Goal: Information Seeking & Learning: Learn about a topic

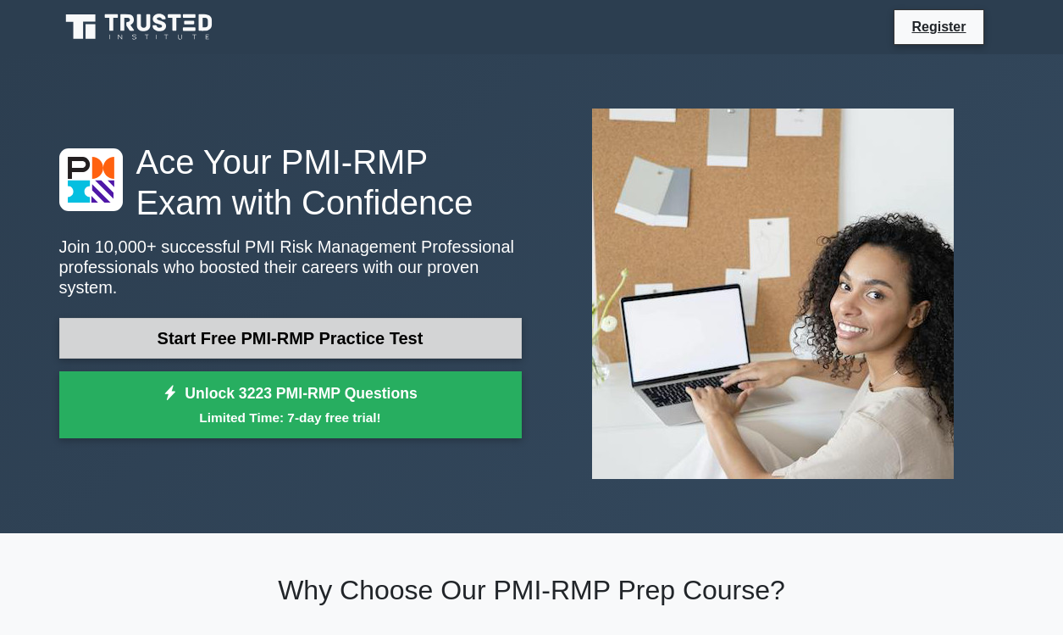
click at [324, 333] on link "Start Free PMI-RMP Practice Test" at bounding box center [290, 338] width 463 height 41
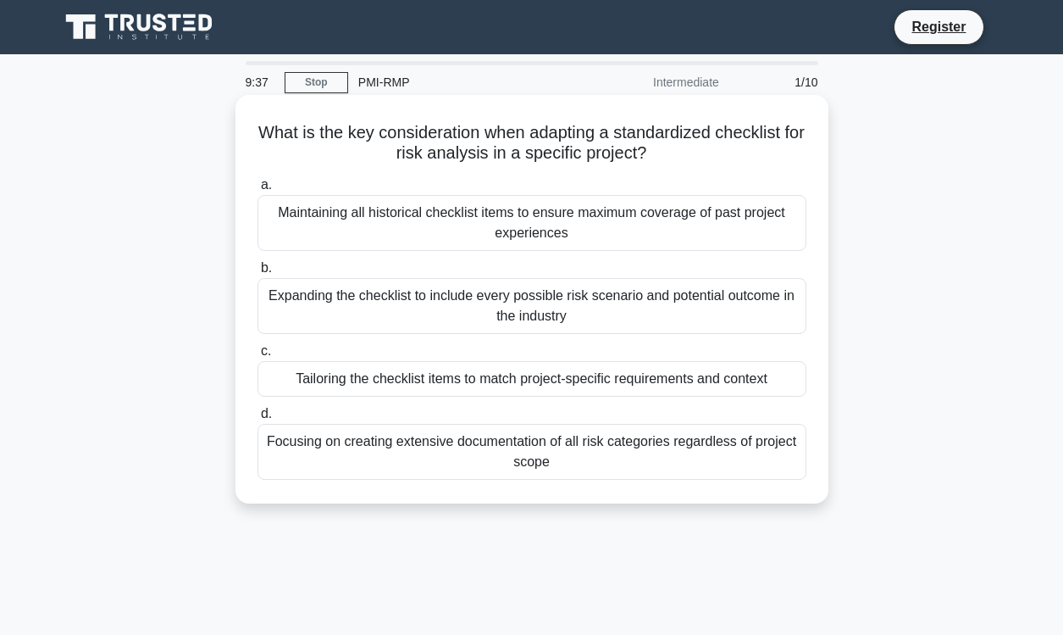
click at [387, 379] on div "Tailoring the checklist items to match project-specific requirements and context" at bounding box center [532, 379] width 549 height 36
click at [258, 357] on input "c. Tailoring the checklist items to match project-specific requirements and con…" at bounding box center [258, 351] width 0 height 11
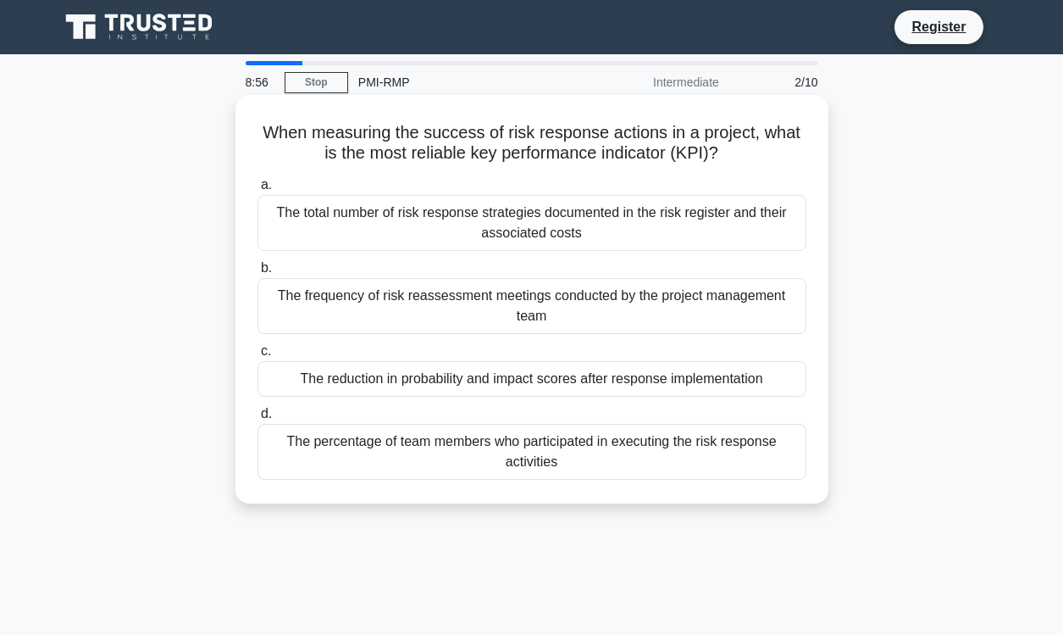
click at [471, 390] on div "The reduction in probability and impact scores after response implementation" at bounding box center [532, 379] width 549 height 36
click at [258, 357] on input "c. The reduction in probability and impact scores after response implementation" at bounding box center [258, 351] width 0 height 11
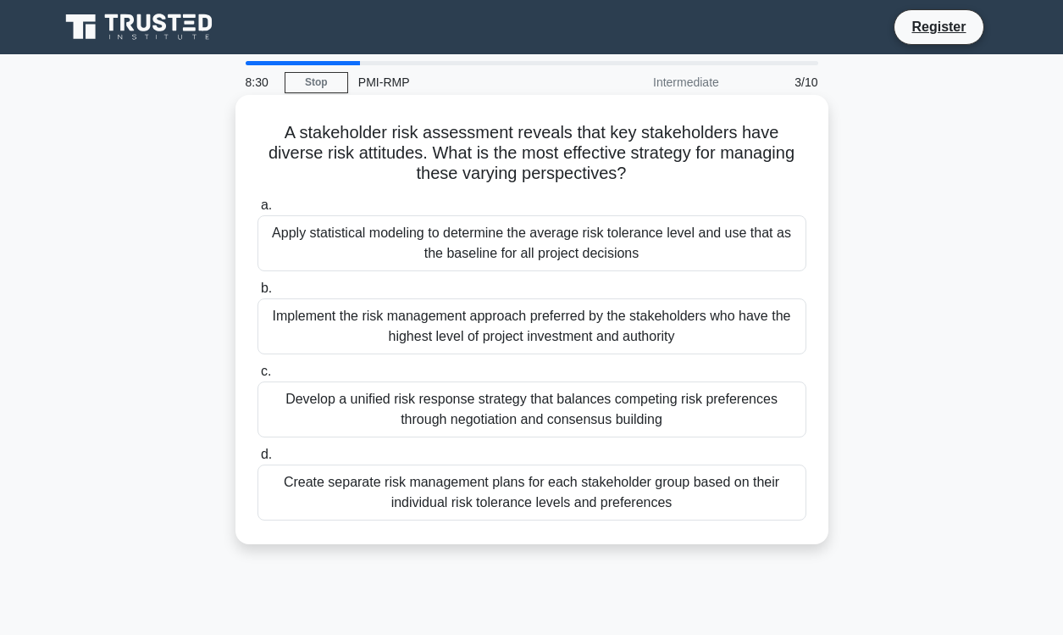
click at [469, 416] on div "Develop a unified risk response strategy that balances competing risk preferenc…" at bounding box center [532, 409] width 549 height 56
click at [258, 377] on input "c. Develop a unified risk response strategy that balances competing risk prefer…" at bounding box center [258, 371] width 0 height 11
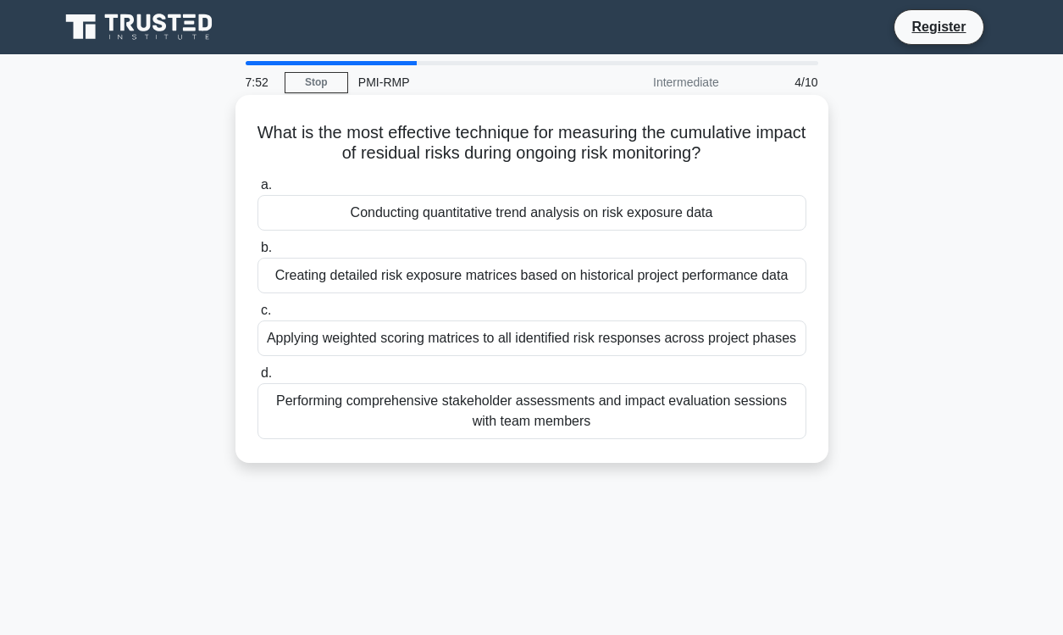
click at [464, 344] on div "Applying weighted scoring matrices to all identified risk responses across proj…" at bounding box center [532, 338] width 549 height 36
click at [258, 316] on input "c. Applying weighted scoring matrices to all identified risk responses across p…" at bounding box center [258, 310] width 0 height 11
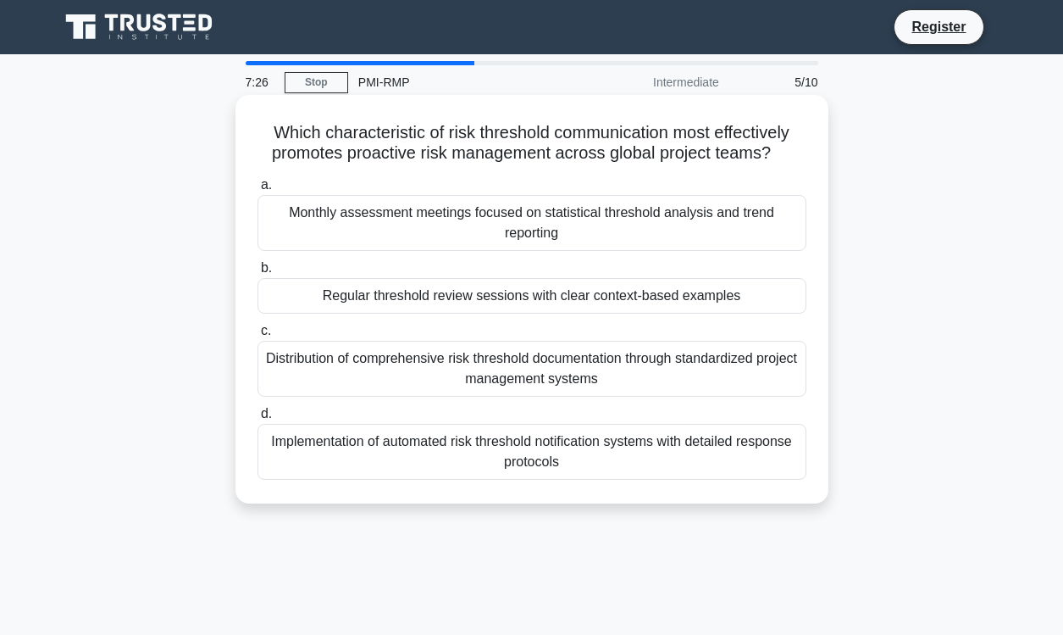
click at [459, 220] on div "Monthly assessment meetings focused on statistical threshold analysis and trend…" at bounding box center [532, 223] width 549 height 56
click at [258, 191] on input "a. Monthly assessment meetings focused on statistical threshold analysis and tr…" at bounding box center [258, 185] width 0 height 11
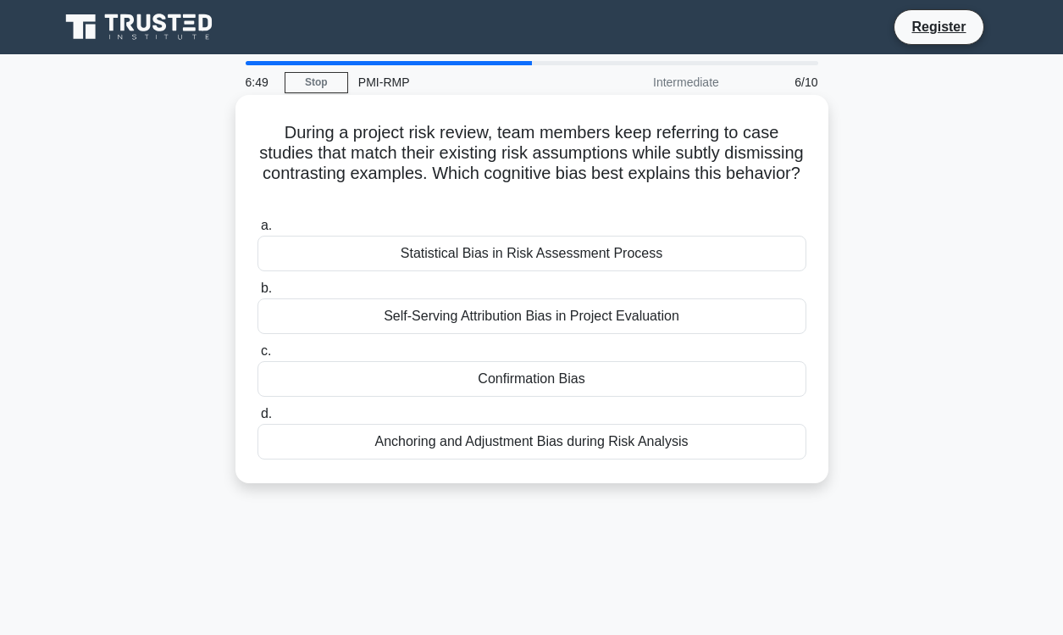
click at [465, 325] on div "Self-Serving Attribution Bias in Project Evaluation" at bounding box center [532, 316] width 549 height 36
click at [258, 294] on input "b. Self-Serving Attribution Bias in Project Evaluation" at bounding box center [258, 288] width 0 height 11
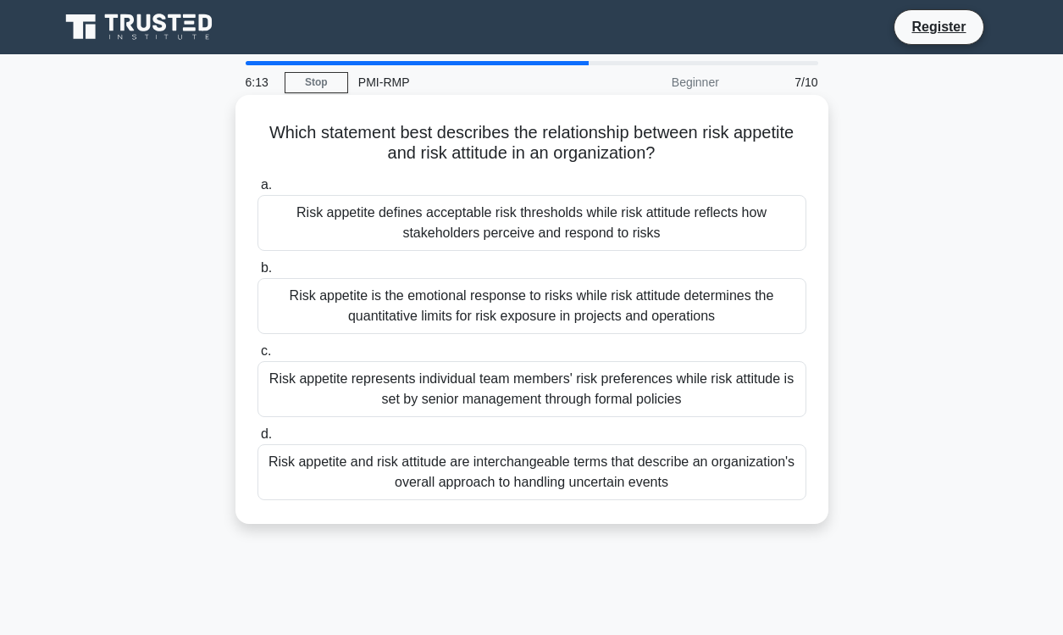
click at [459, 234] on div "Risk appetite defines acceptable risk thresholds while risk attitude reflects h…" at bounding box center [532, 223] width 549 height 56
click at [258, 191] on input "a. Risk appetite defines acceptable risk thresholds while risk attitude reflect…" at bounding box center [258, 185] width 0 height 11
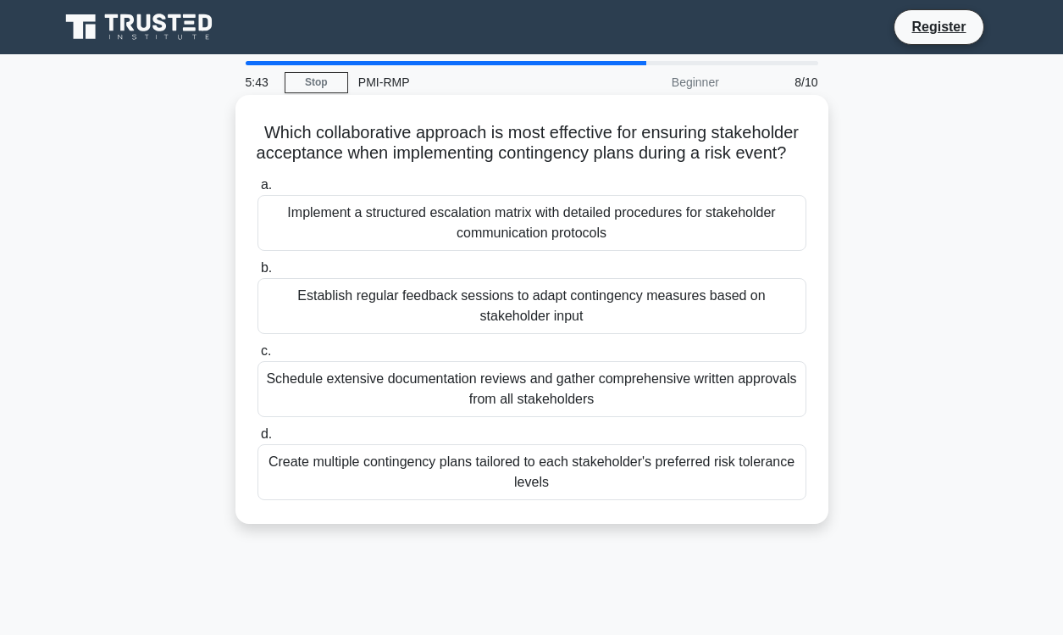
click at [442, 331] on div "Establish regular feedback sessions to adapt contingency measures based on stak…" at bounding box center [532, 306] width 549 height 56
click at [258, 274] on input "b. Establish regular feedback sessions to adapt contingency measures based on s…" at bounding box center [258, 268] width 0 height 11
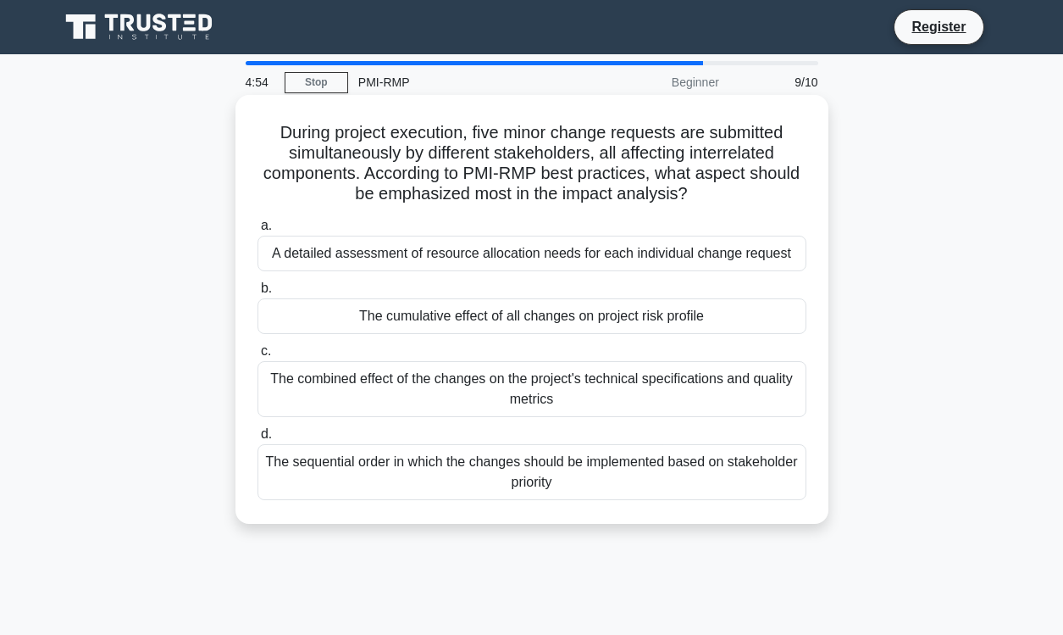
click at [448, 256] on div "A detailed assessment of resource allocation needs for each individual change r…" at bounding box center [532, 254] width 549 height 36
click at [258, 231] on input "a. A detailed assessment of resource allocation needs for each individual chang…" at bounding box center [258, 225] width 0 height 11
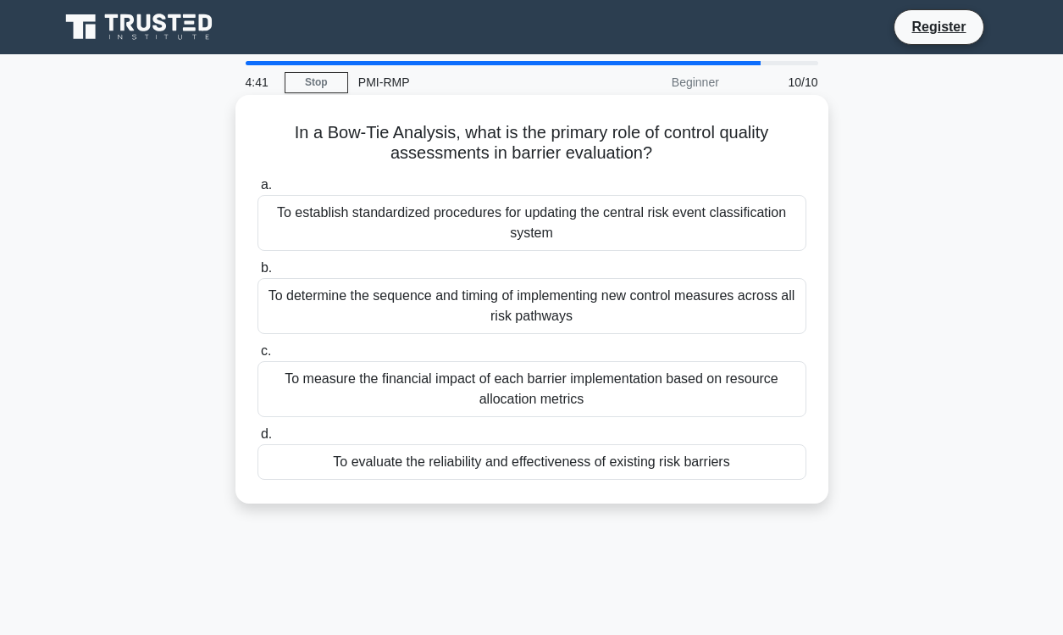
click at [447, 319] on div "To determine the sequence and timing of implementing new control measures acros…" at bounding box center [532, 306] width 549 height 56
click at [258, 274] on input "b. To determine the sequence and timing of implementing new control measures ac…" at bounding box center [258, 268] width 0 height 11
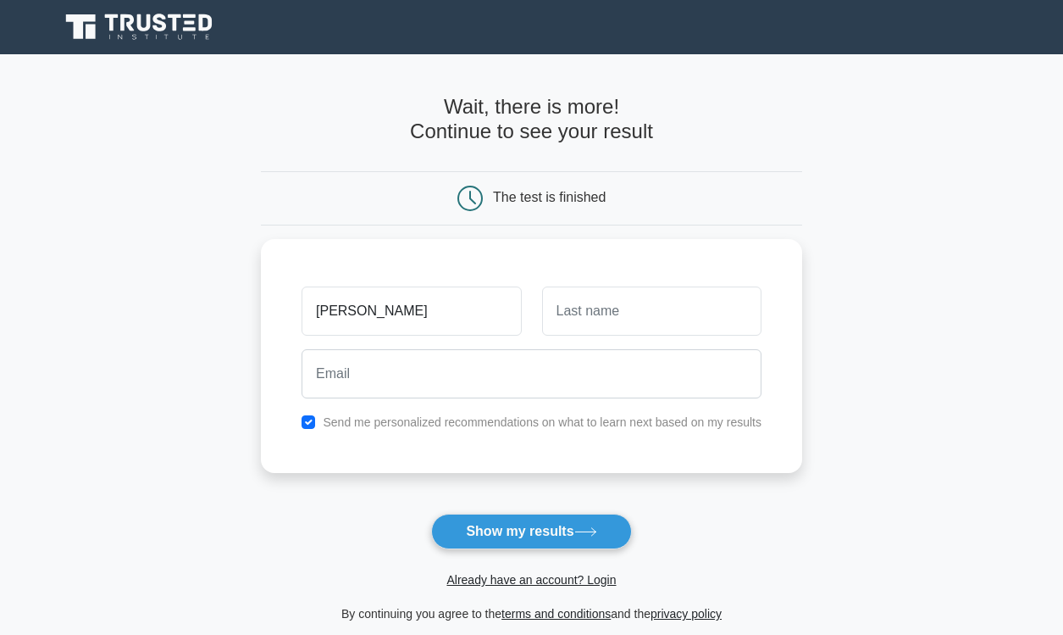
type input "Stephanie"
type input "Canon"
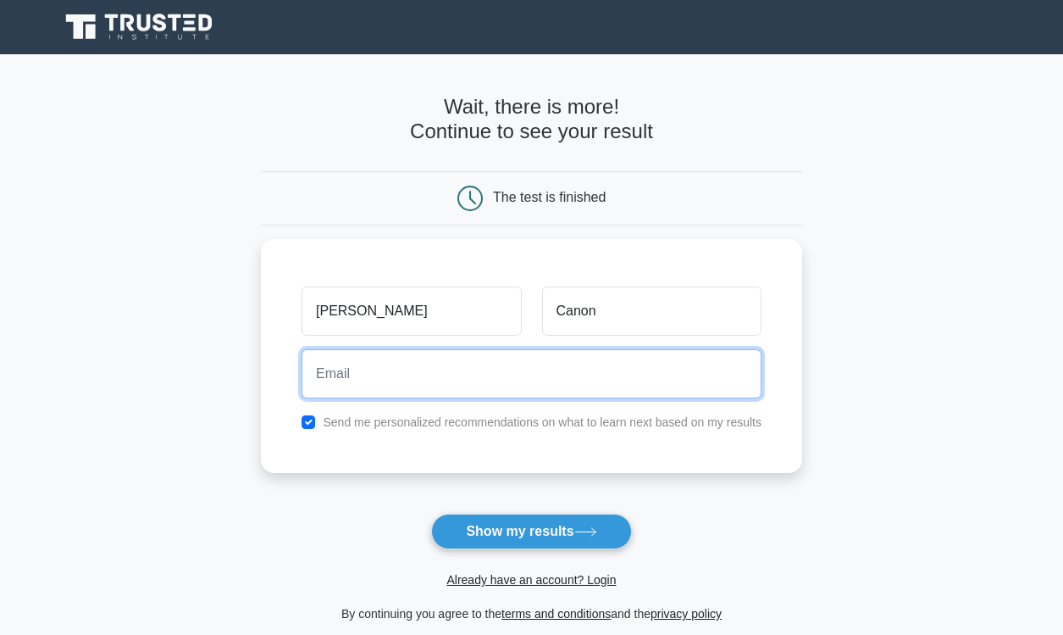
type input "sjcanon@gmail.com"
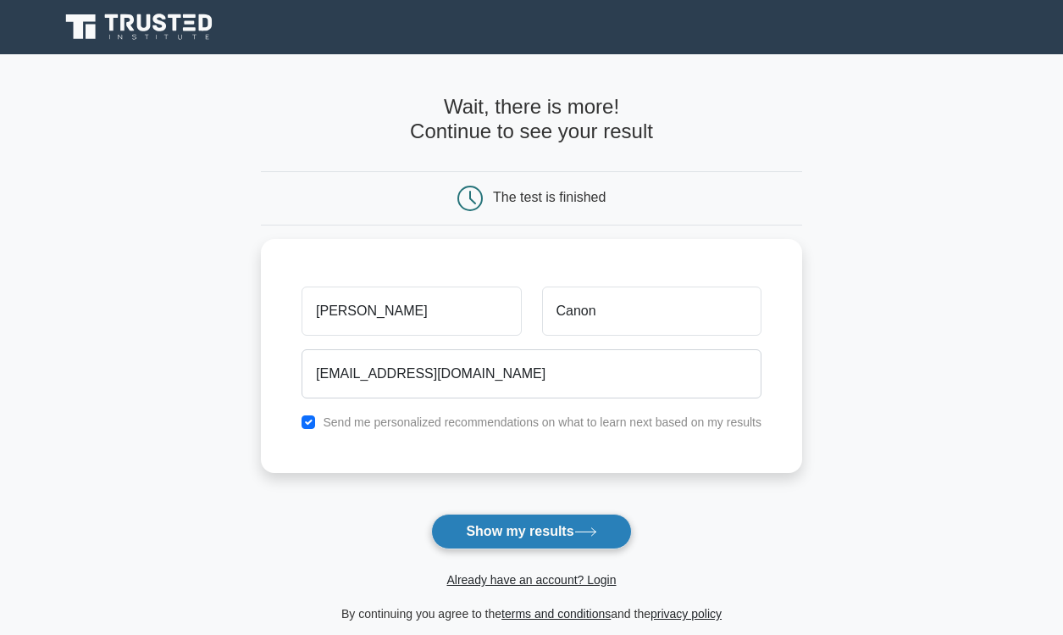
click at [504, 533] on button "Show my results" at bounding box center [531, 531] width 200 height 36
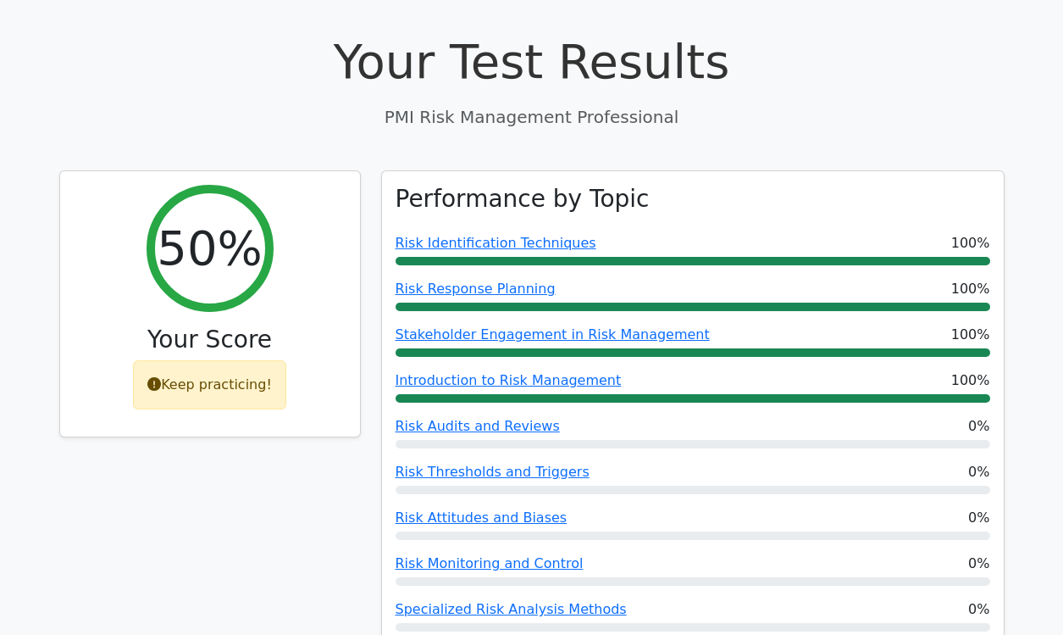
scroll to position [563, 0]
